Goal: Communication & Community: Ask a question

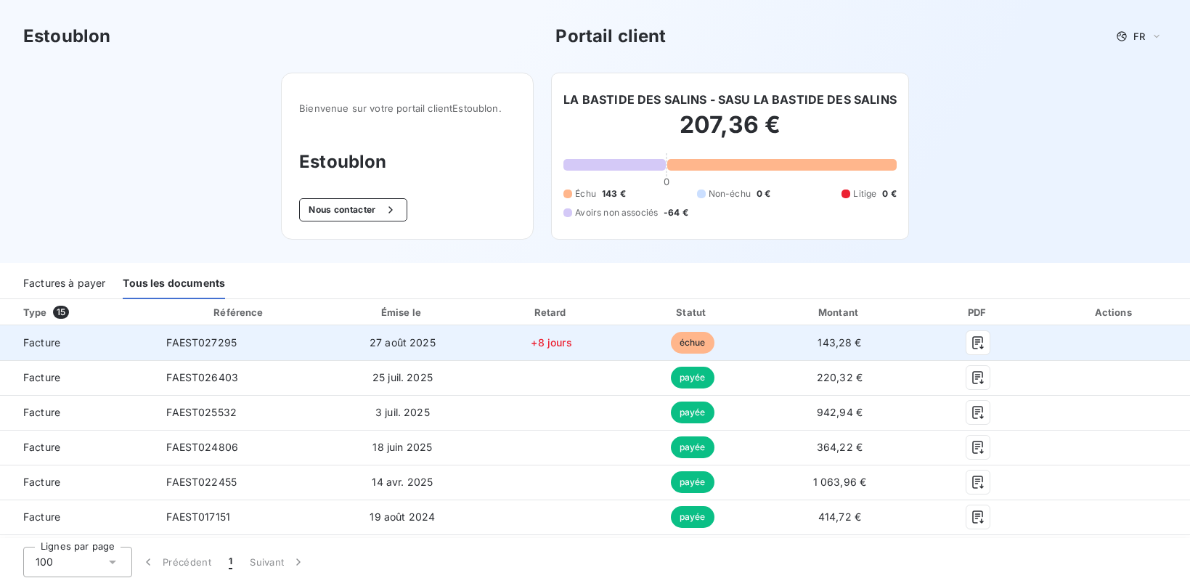
scroll to position [1, 0]
click at [1128, 344] on td at bounding box center [1114, 342] width 151 height 35
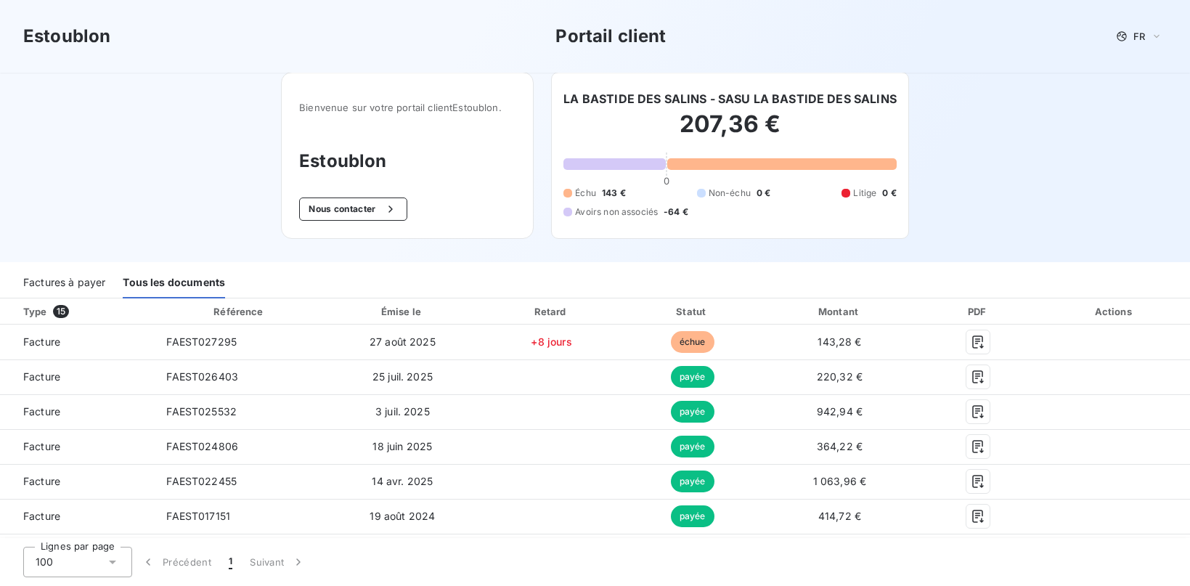
click at [744, 187] on span "Non-échu" at bounding box center [730, 193] width 42 height 13
click at [638, 116] on h2 "207,36 €" at bounding box center [730, 132] width 333 height 44
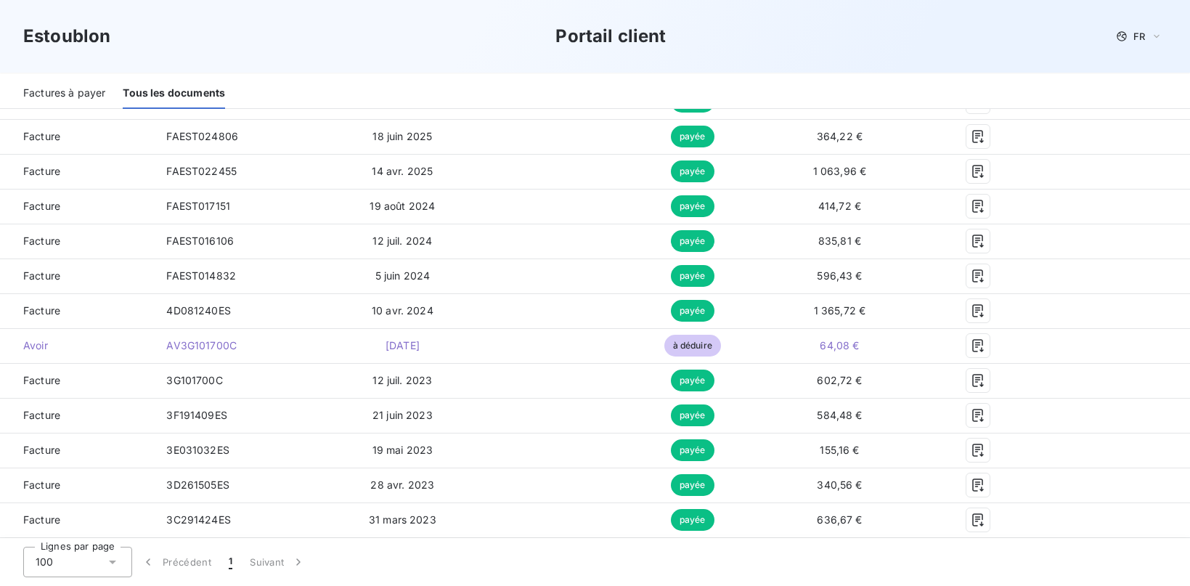
scroll to position [505, 0]
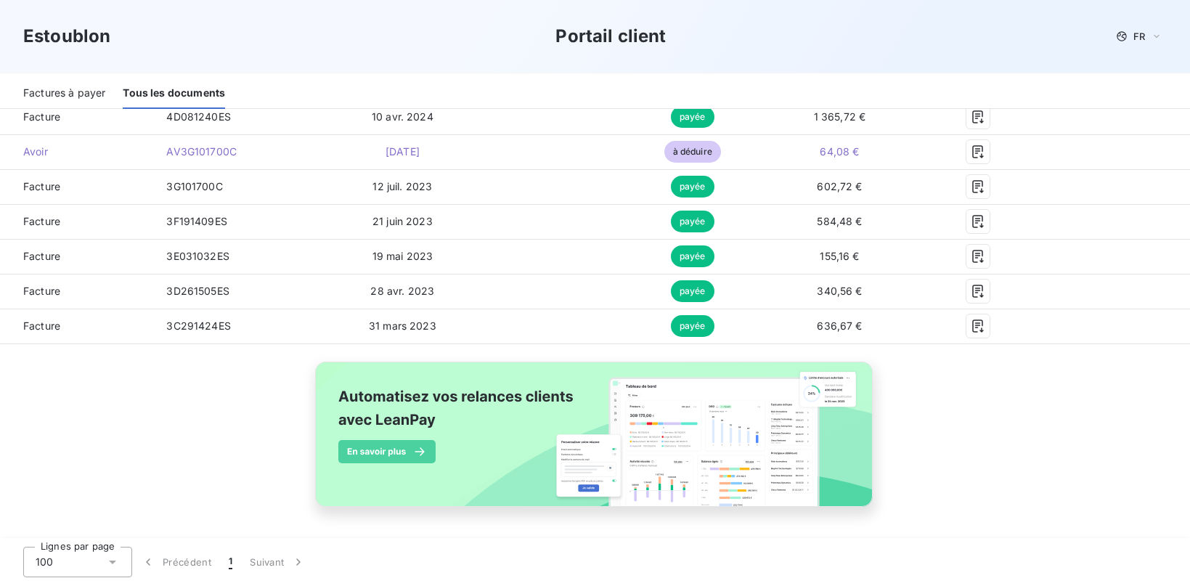
click at [59, 564] on div "100" at bounding box center [77, 562] width 109 height 31
click at [59, 477] on span "25" at bounding box center [58, 478] width 12 height 15
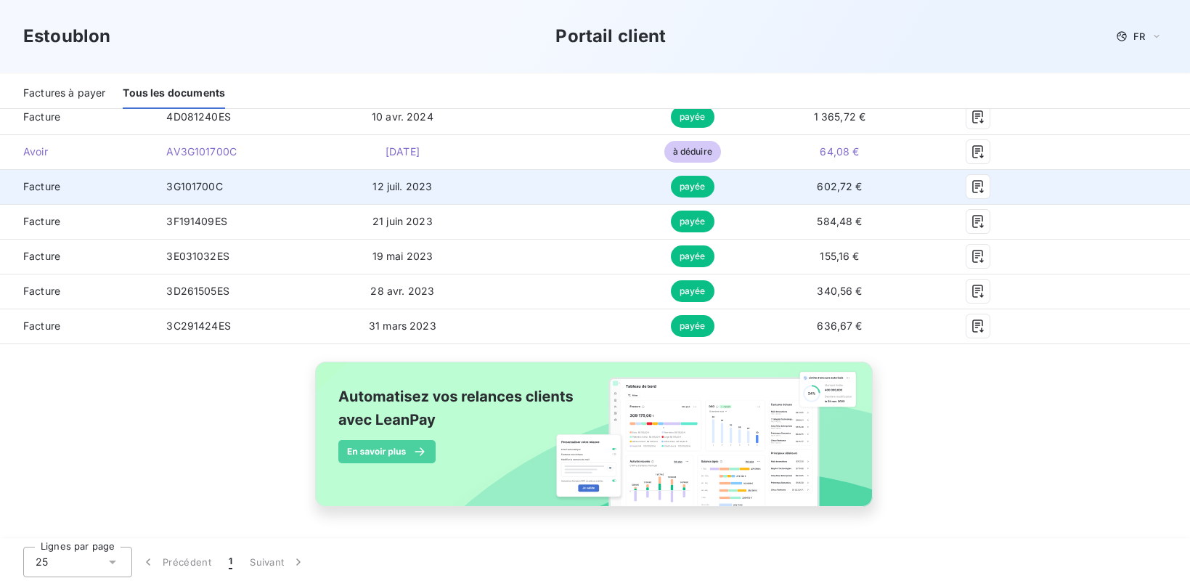
click at [593, 188] on td at bounding box center [551, 186] width 142 height 35
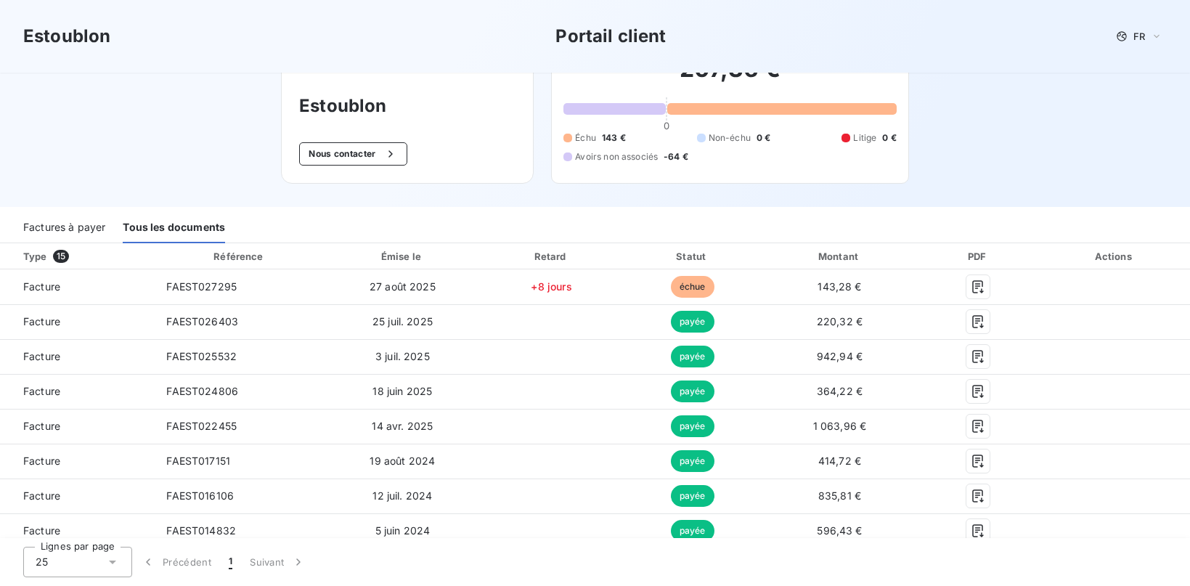
scroll to position [0, 0]
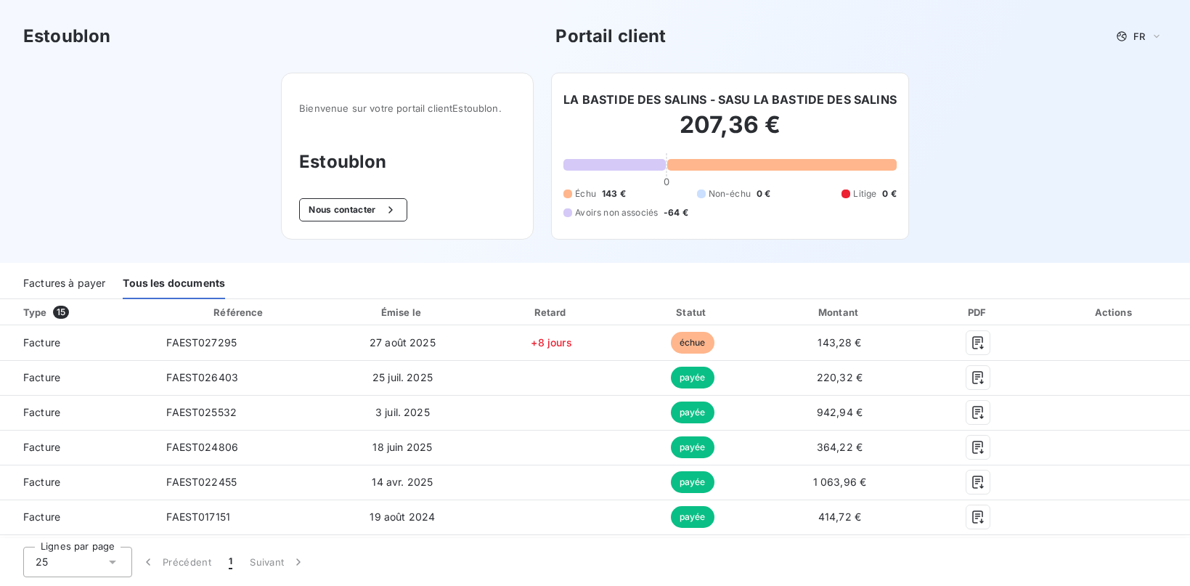
click at [704, 150] on h2 "207,36 €" at bounding box center [730, 132] width 333 height 44
click at [617, 184] on div "207,36 € 0 Échu 143 € Non-échu 0 € Litige 0 € Avoirs non associés -64 €" at bounding box center [730, 164] width 333 height 113
click at [779, 125] on h2 "207,36 €" at bounding box center [730, 132] width 333 height 44
click at [367, 212] on button "Nous contacter" at bounding box center [352, 209] width 107 height 23
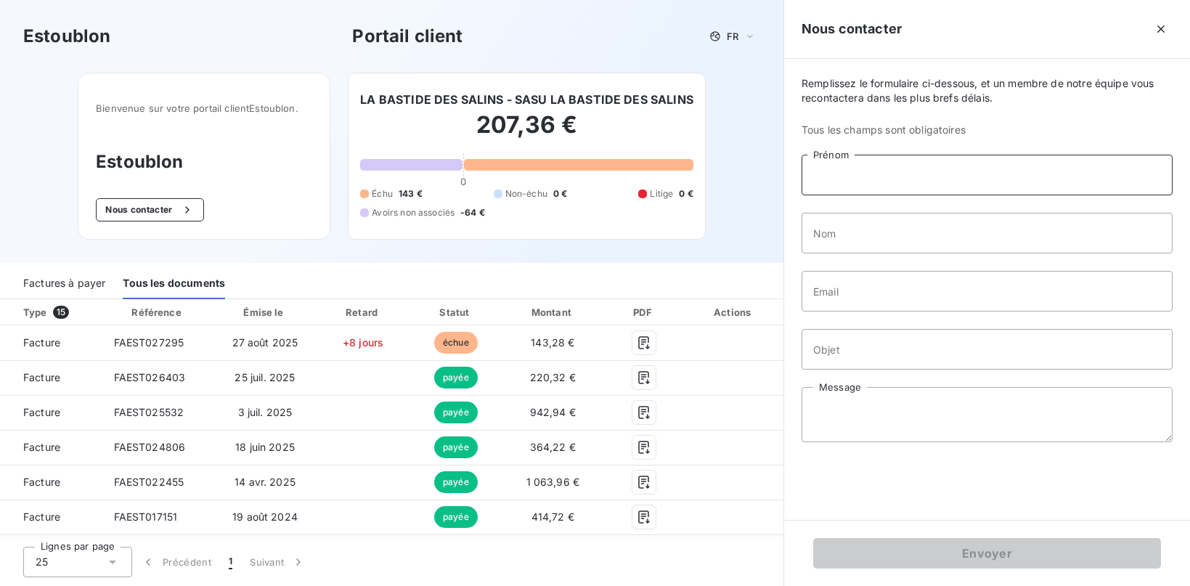
click at [955, 187] on input "Prénom" at bounding box center [987, 175] width 371 height 41
type input "[PERSON_NAME]"
type input "ALPHEN"
type input "[PERSON_NAME][EMAIL_ADDRESS][DOMAIN_NAME]"
click at [883, 357] on input "Objet" at bounding box center [987, 349] width 371 height 41
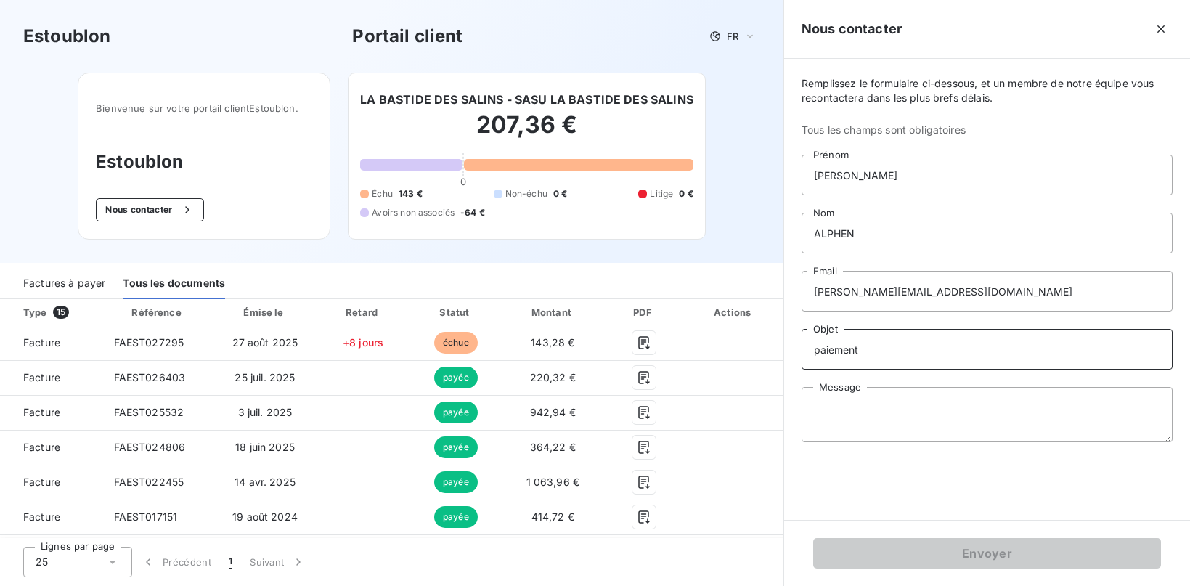
type input "paiement"
click at [893, 427] on textarea "Message" at bounding box center [987, 414] width 371 height 55
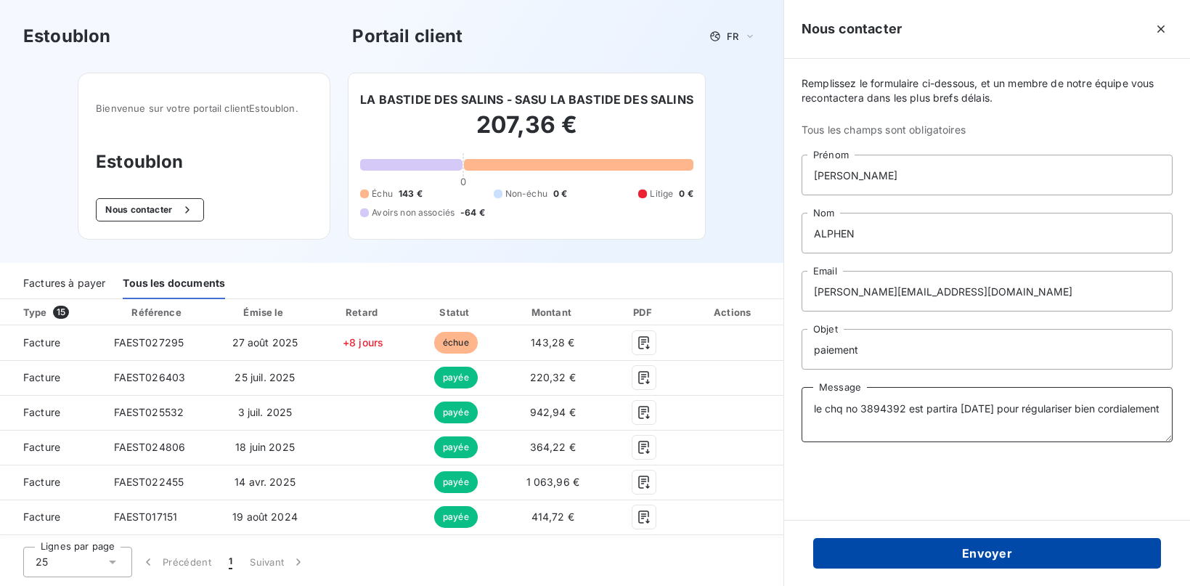
type textarea "le chq no 3894392 est partira [DATE] pour régulariser bien cordialement"
click at [912, 551] on button "Envoyer" at bounding box center [987, 553] width 348 height 31
